Goal: Ask a question

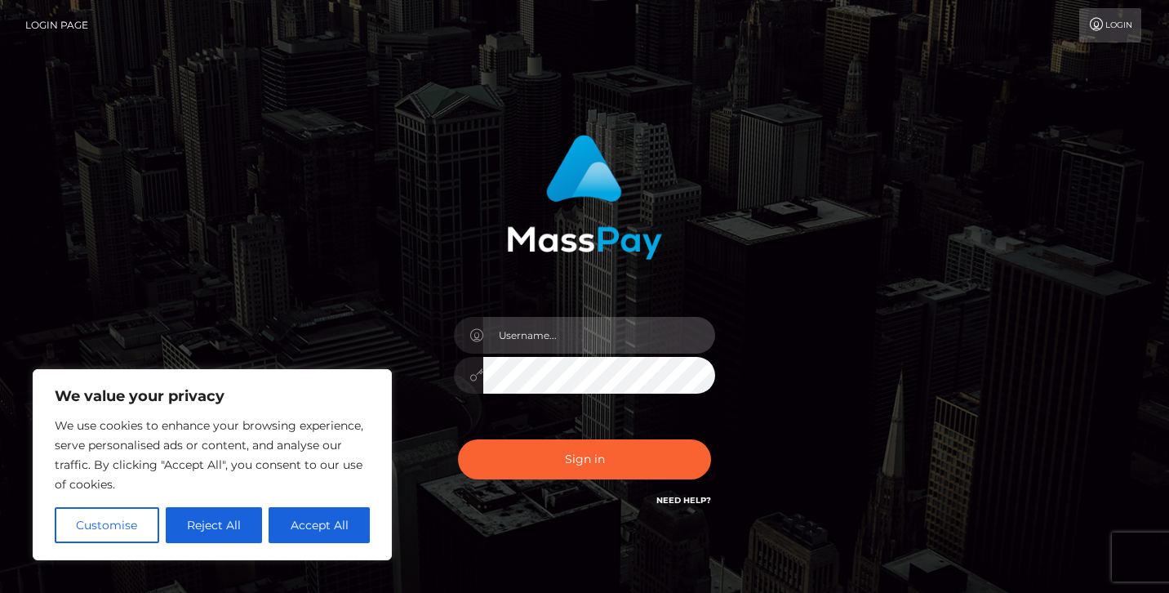
click at [559, 340] on input "text" at bounding box center [599, 335] width 232 height 37
type input "[EMAIL_ADDRESS][DOMAIN_NAME]"
click at [458, 439] on button "Sign in" at bounding box center [584, 459] width 253 height 40
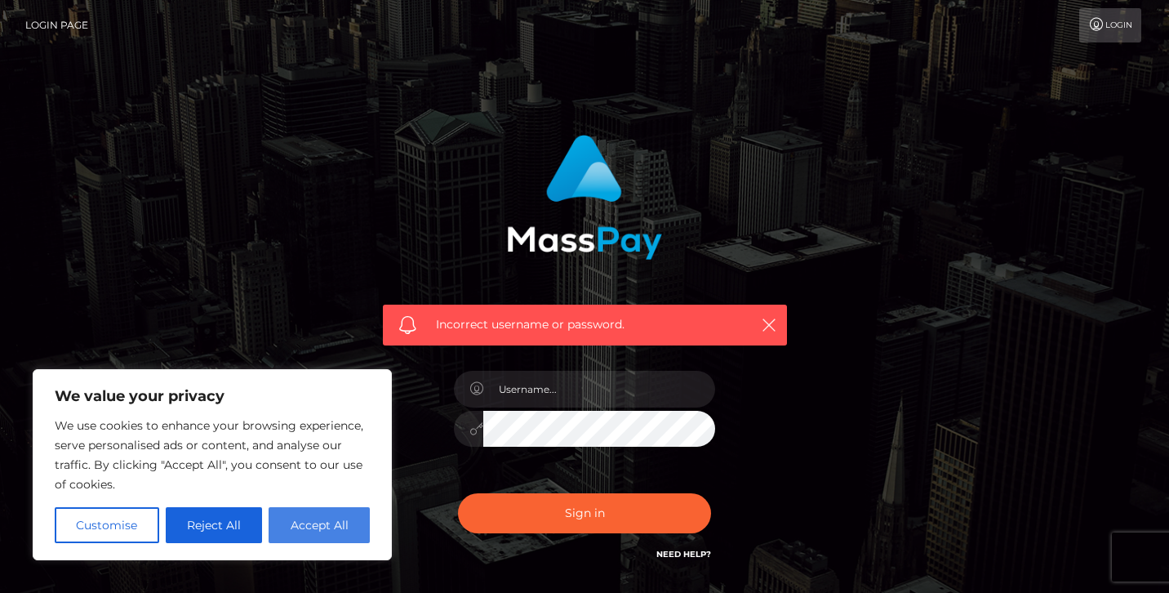
click at [301, 528] on button "Accept All" at bounding box center [319, 525] width 101 height 36
checkbox input "true"
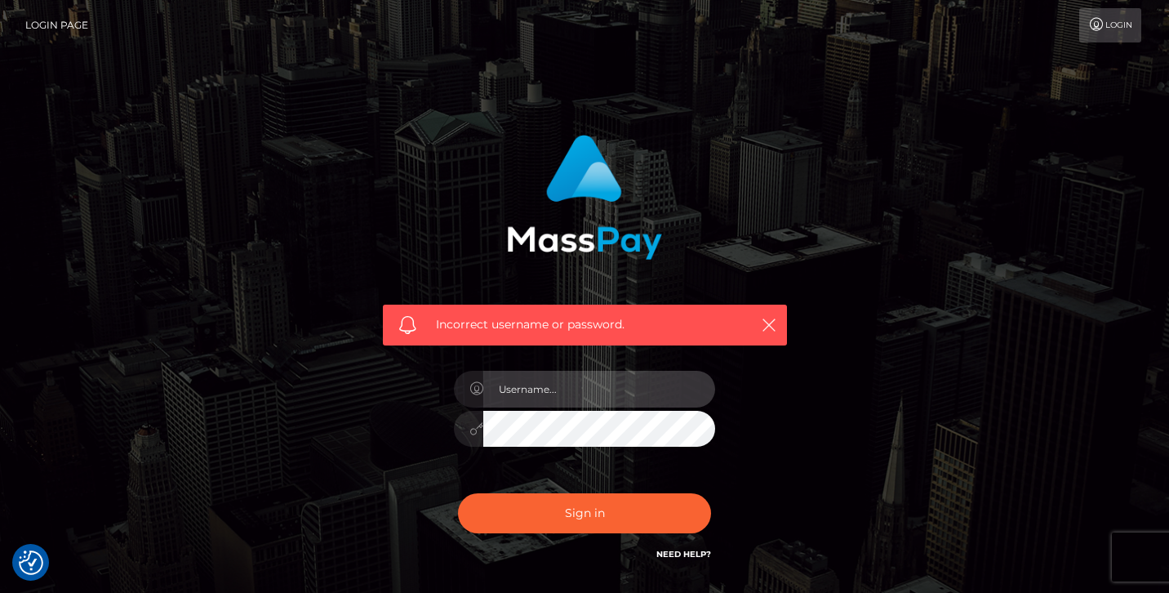
click at [588, 398] on input "text" at bounding box center [599, 389] width 232 height 37
type input "izyyg1153@gmail.com"
click at [548, 539] on div "Sign in Need Help?" at bounding box center [585, 519] width 286 height 73
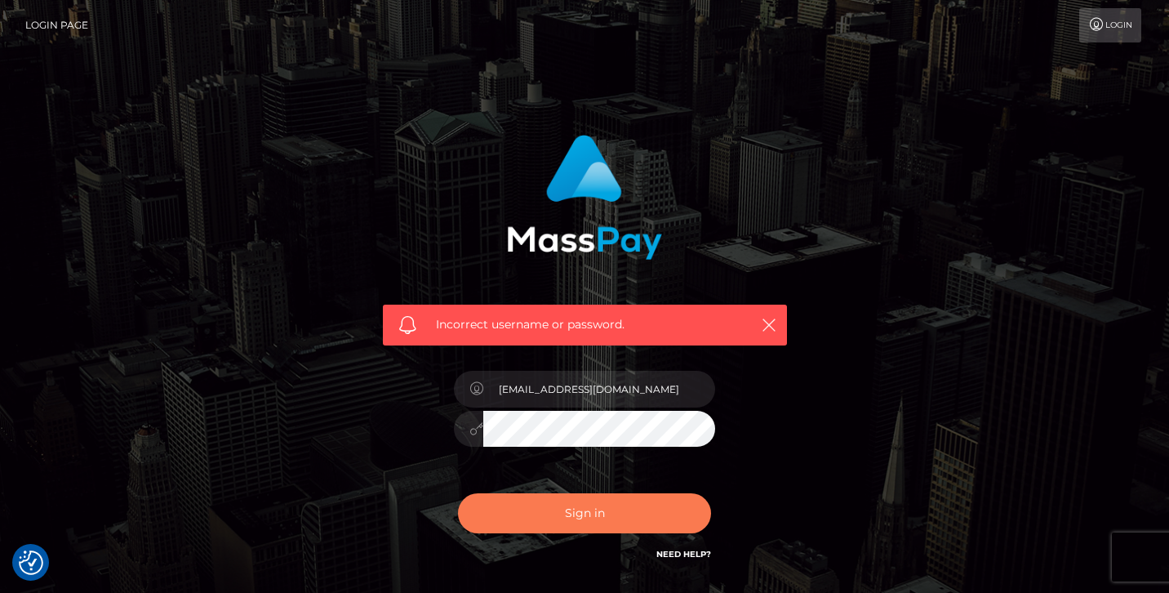
click at [548, 525] on button "Sign in" at bounding box center [584, 513] width 253 height 40
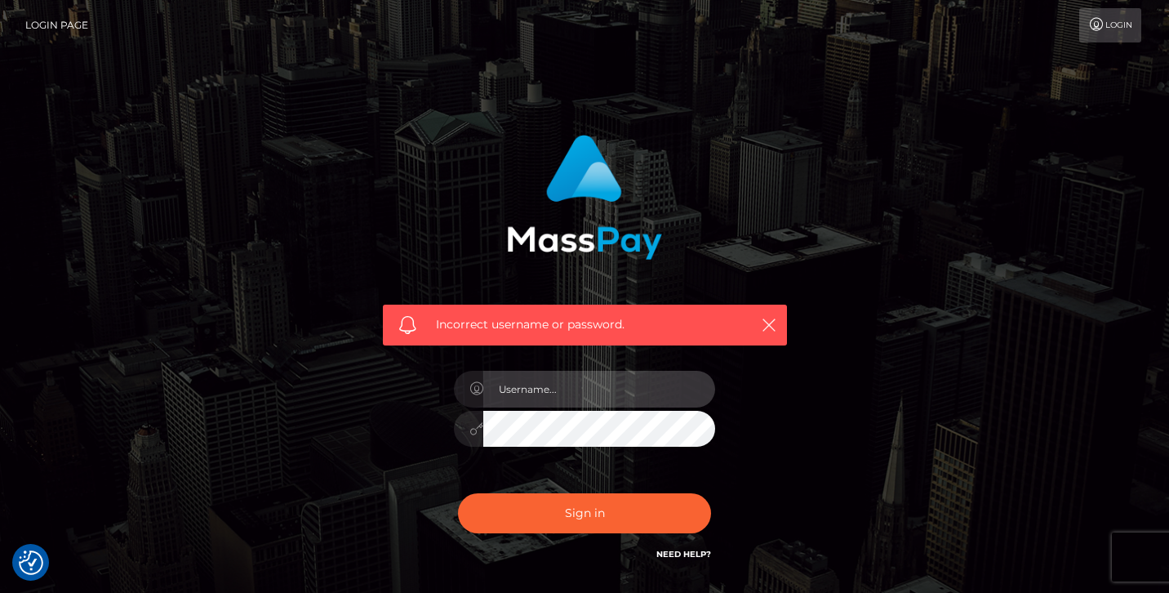
click at [586, 384] on input "text" at bounding box center [599, 389] width 232 height 37
type input "izyyg1153@gmail.com"
click at [458, 493] on button "Sign in" at bounding box center [584, 513] width 253 height 40
click at [640, 395] on input "text" at bounding box center [599, 389] width 232 height 37
type input "[EMAIL_ADDRESS][DOMAIN_NAME]"
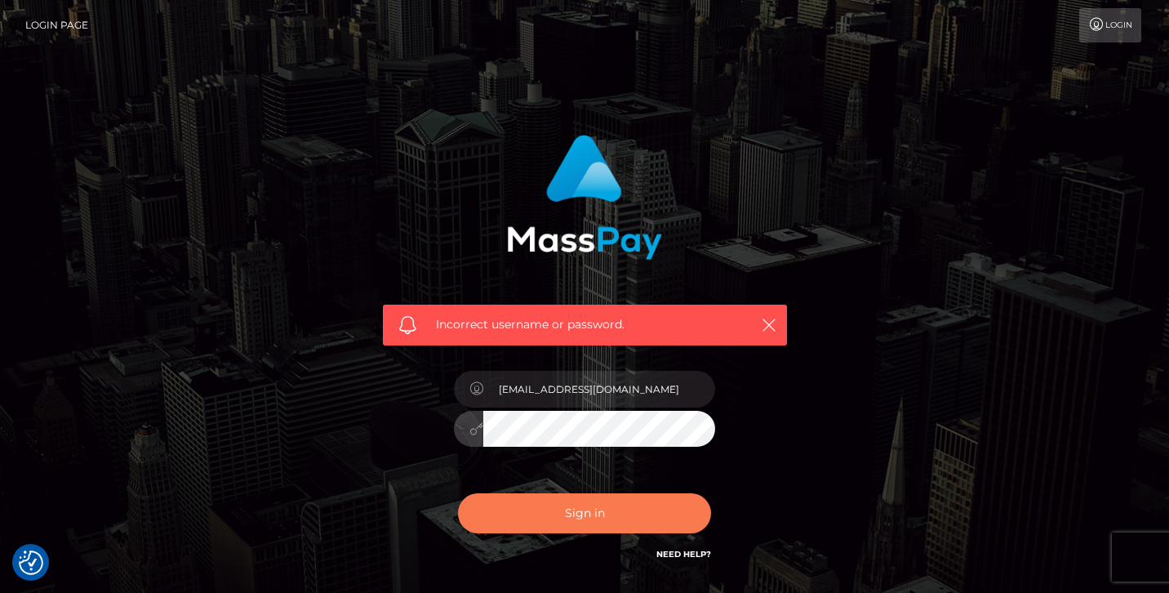
click at [634, 514] on button "Sign in" at bounding box center [584, 513] width 253 height 40
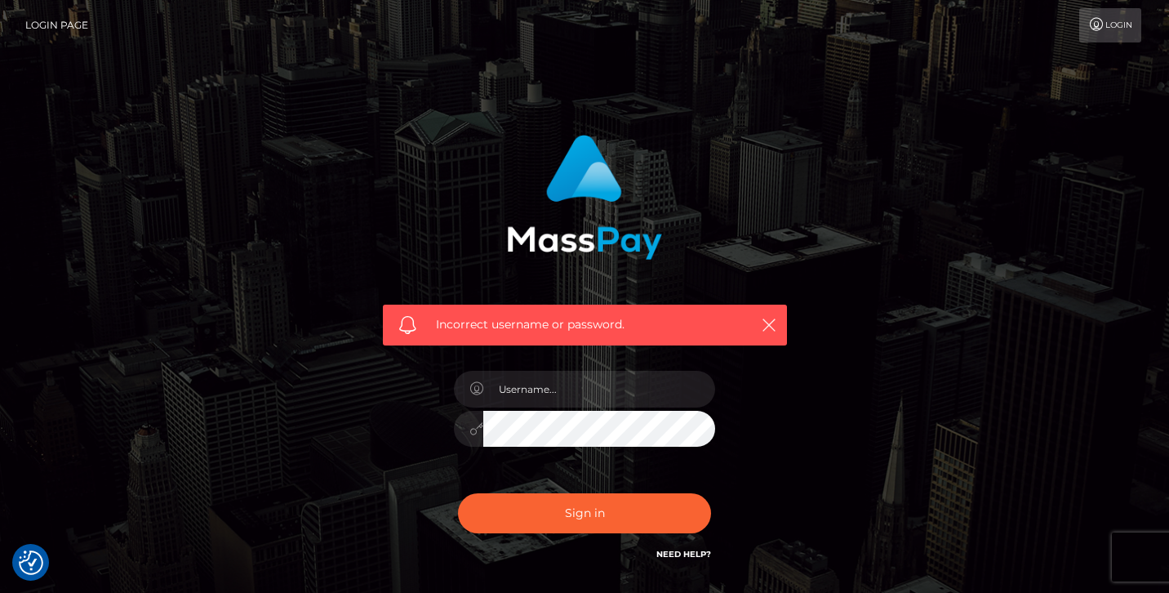
click at [674, 554] on link "Need Help?" at bounding box center [683, 554] width 55 height 11
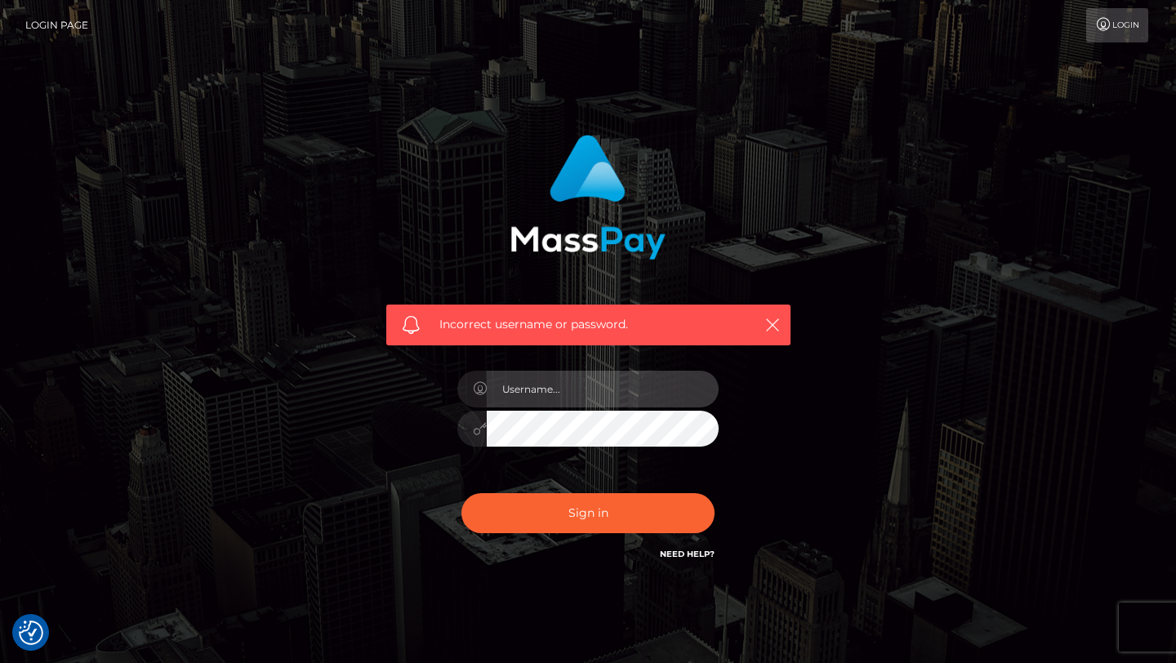
click at [541, 389] on input "text" at bounding box center [603, 389] width 232 height 37
type input "izyyg1153@gmail.com"
click at [594, 452] on div "izyyg1153@gmail.com" at bounding box center [588, 420] width 286 height 125
click at [461, 493] on button "Sign in" at bounding box center [587, 513] width 253 height 40
click at [656, 384] on input "text" at bounding box center [603, 389] width 232 height 37
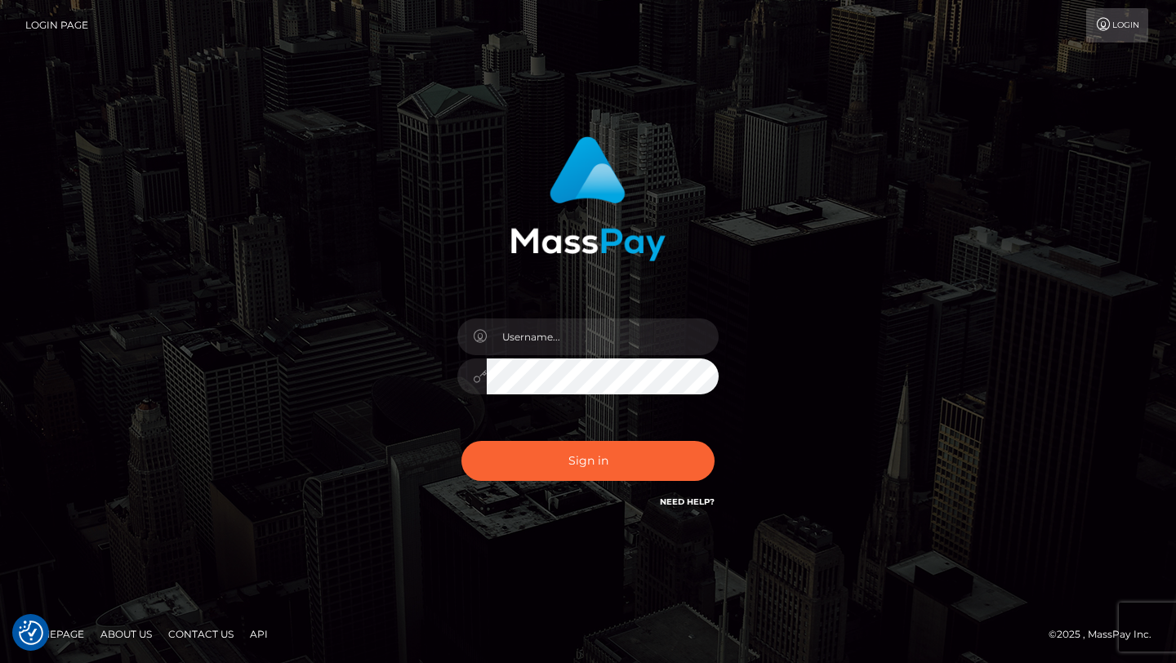
click at [661, 504] on link "Need Help?" at bounding box center [687, 501] width 55 height 11
click at [706, 496] on link "Need Help?" at bounding box center [687, 501] width 55 height 11
